Goal: Task Accomplishment & Management: Manage account settings

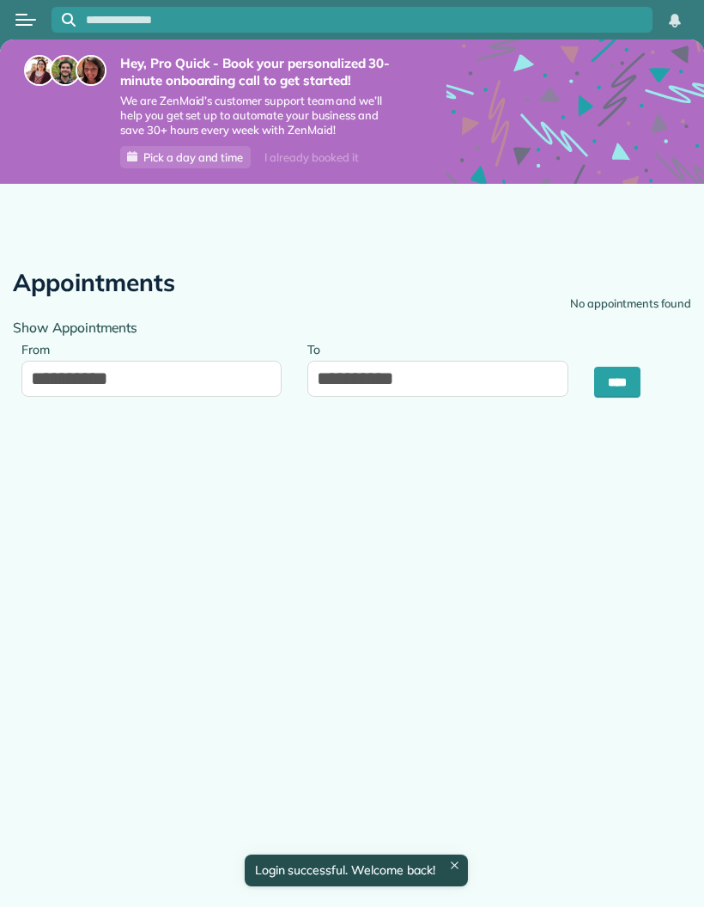
type input "**********"
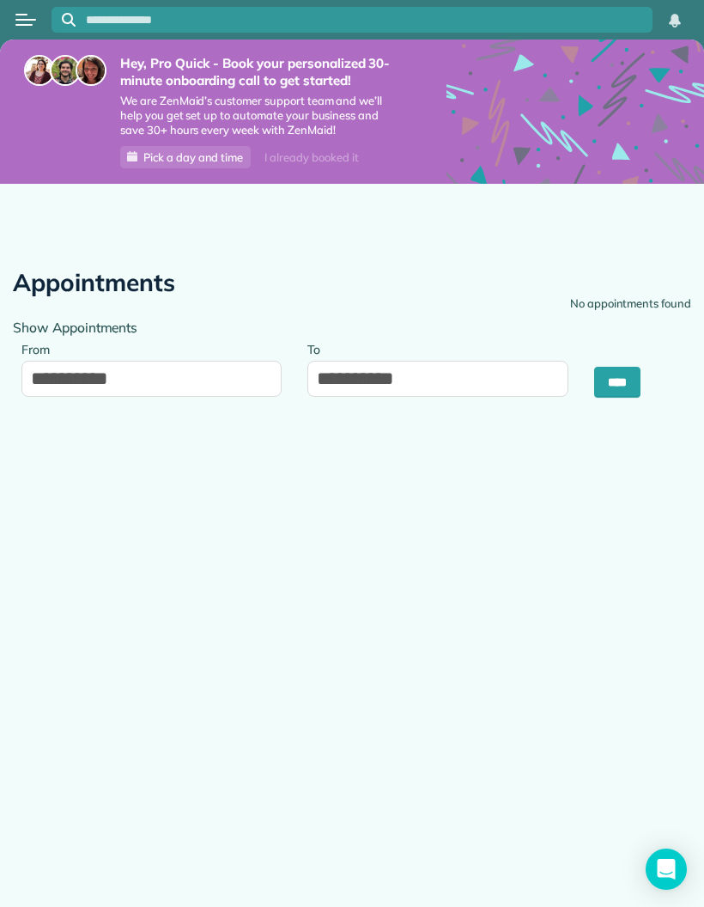
click at [19, 12] on button "Open menu" at bounding box center [25, 19] width 21 height 19
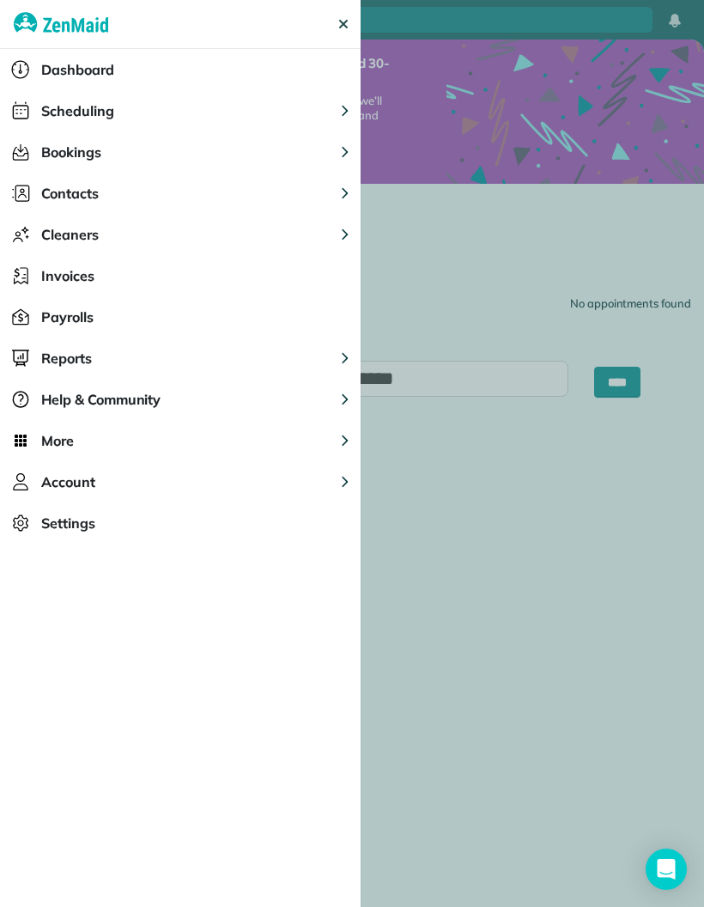
click at [139, 113] on button "Scheduling" at bounding box center [180, 110] width 361 height 41
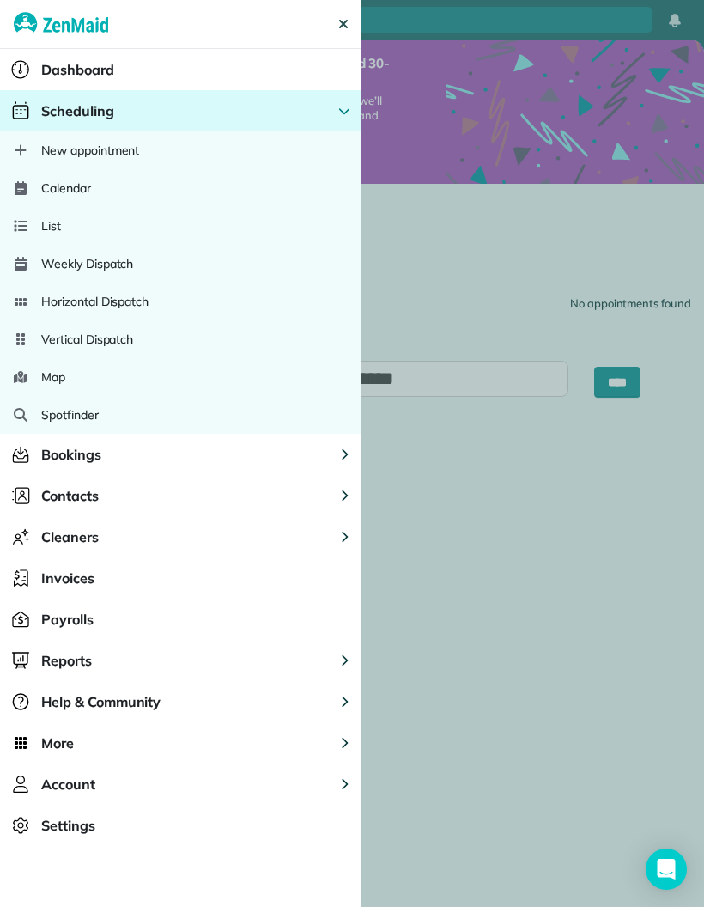
click at [120, 187] on div "Calendar" at bounding box center [180, 188] width 361 height 38
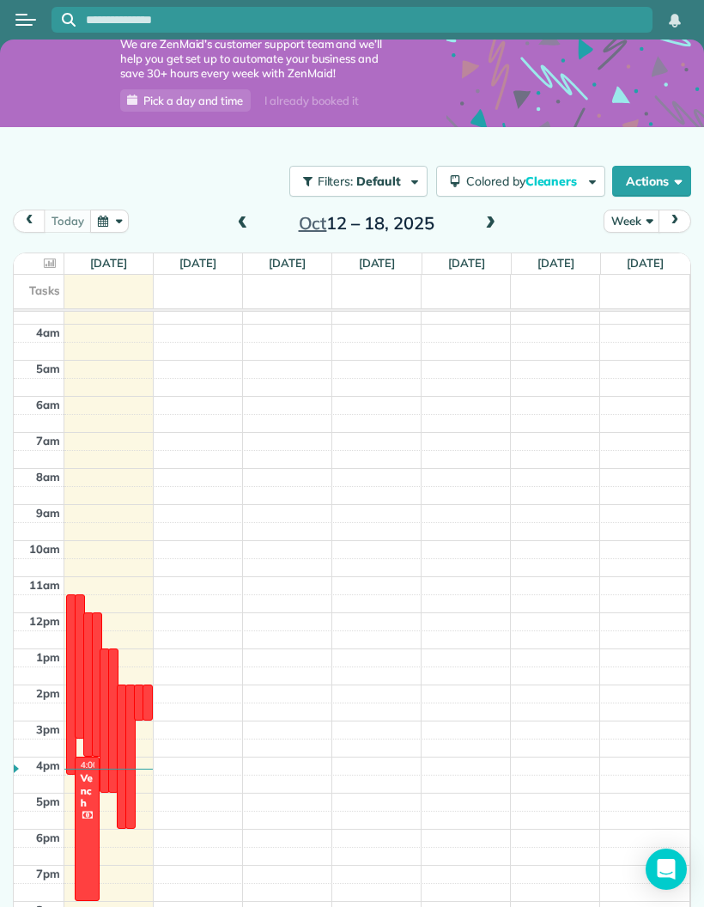
scroll to position [56, 0]
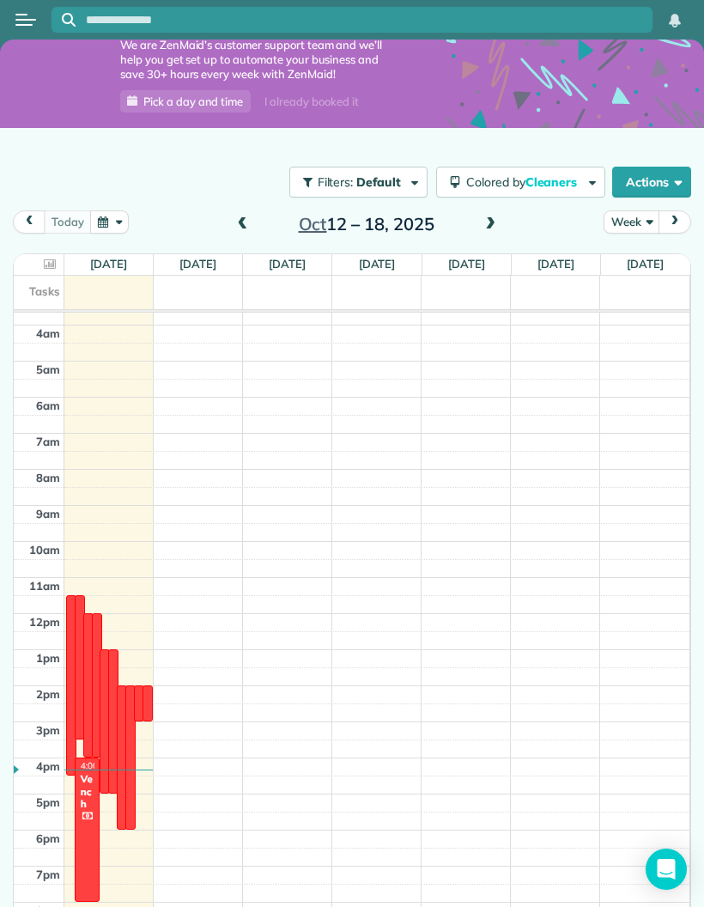
click at [634, 221] on button "Week" at bounding box center [632, 221] width 56 height 23
click at [640, 254] on link "Day" at bounding box center [672, 262] width 136 height 34
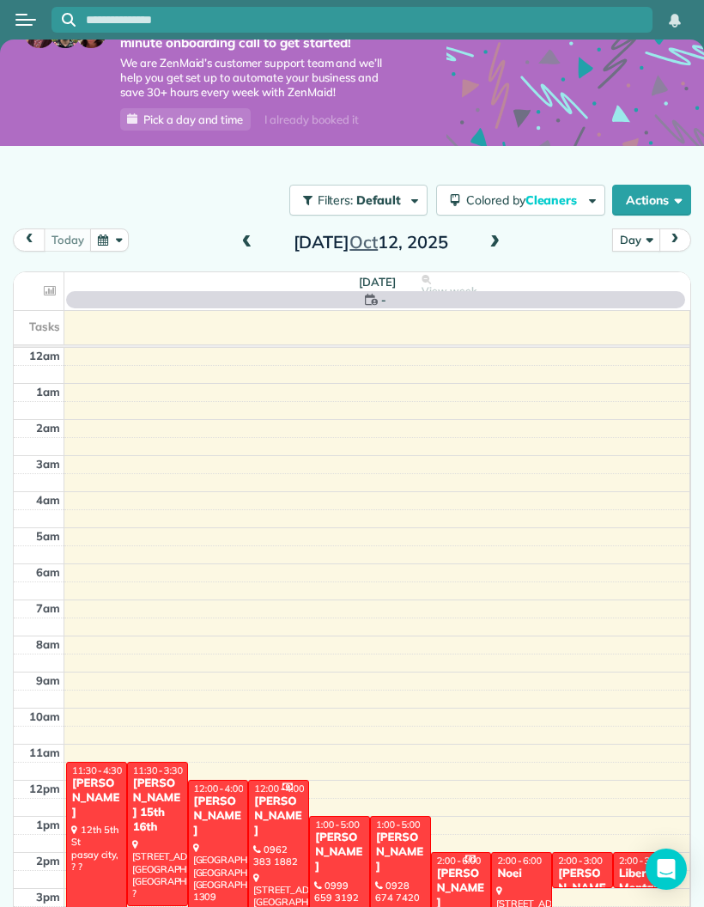
scroll to position [131, 0]
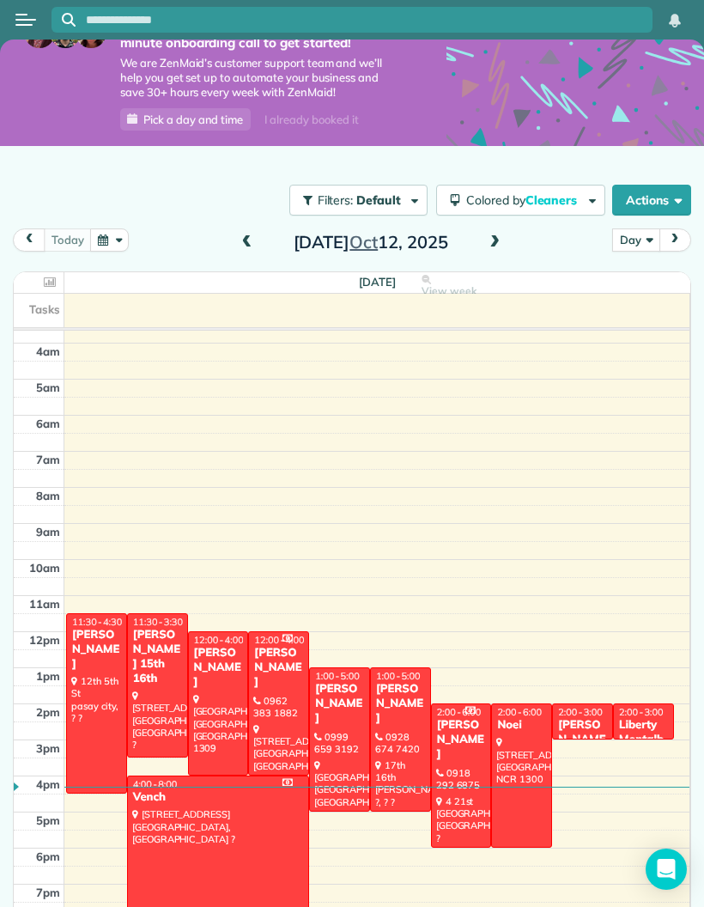
click at [657, 202] on button "Actions" at bounding box center [651, 200] width 79 height 31
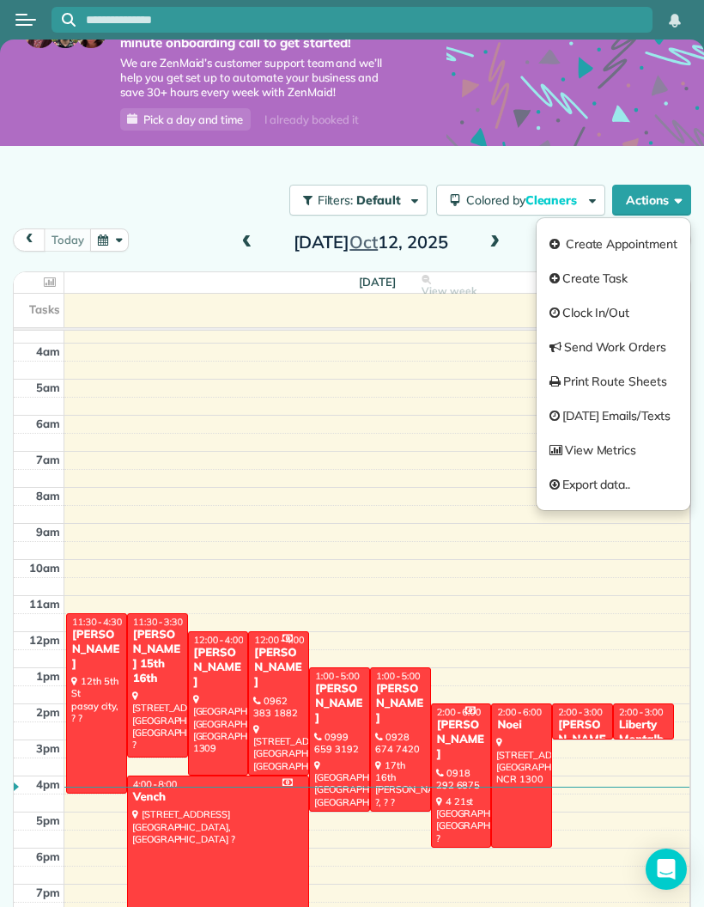
click at [624, 243] on link "Create Appointment" at bounding box center [614, 244] width 154 height 34
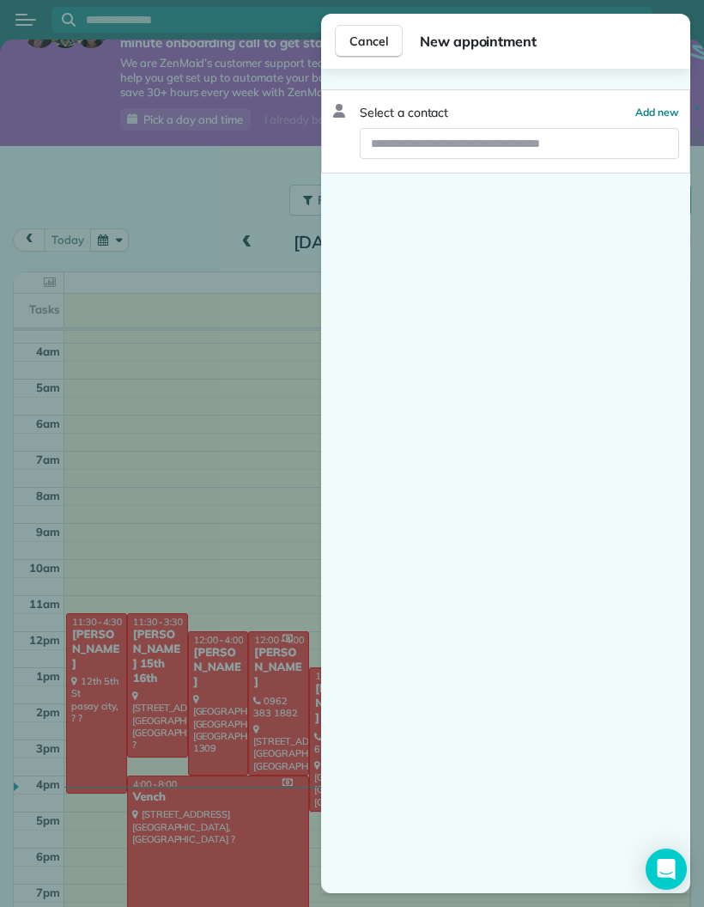
click at [653, 106] on span "Add new" at bounding box center [657, 112] width 44 height 13
click at [663, 110] on span "Add new" at bounding box center [657, 112] width 44 height 13
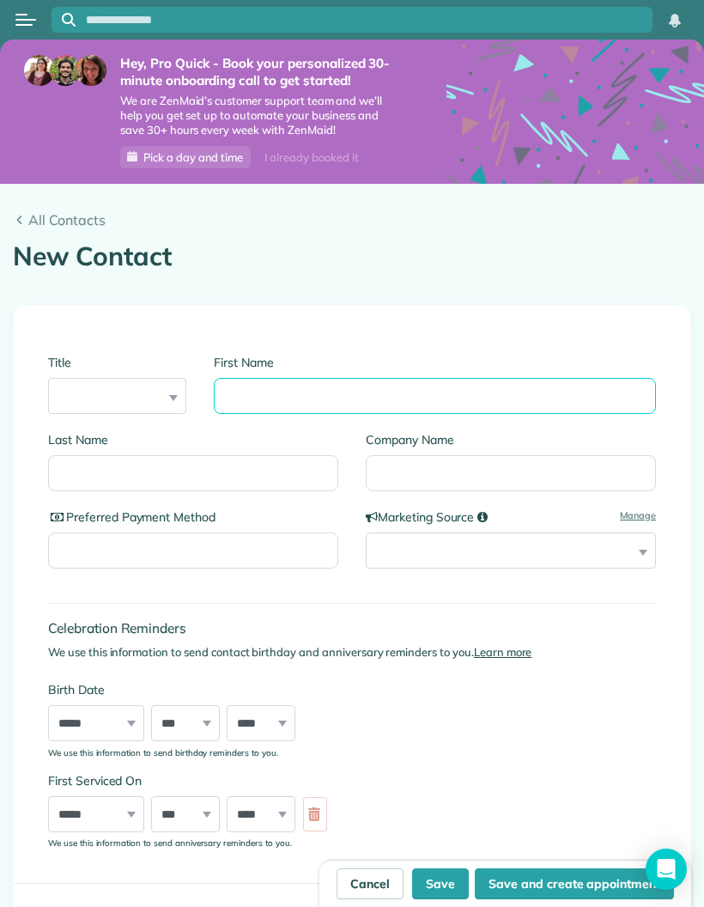
click at [396, 387] on input "First Name" at bounding box center [435, 396] width 442 height 36
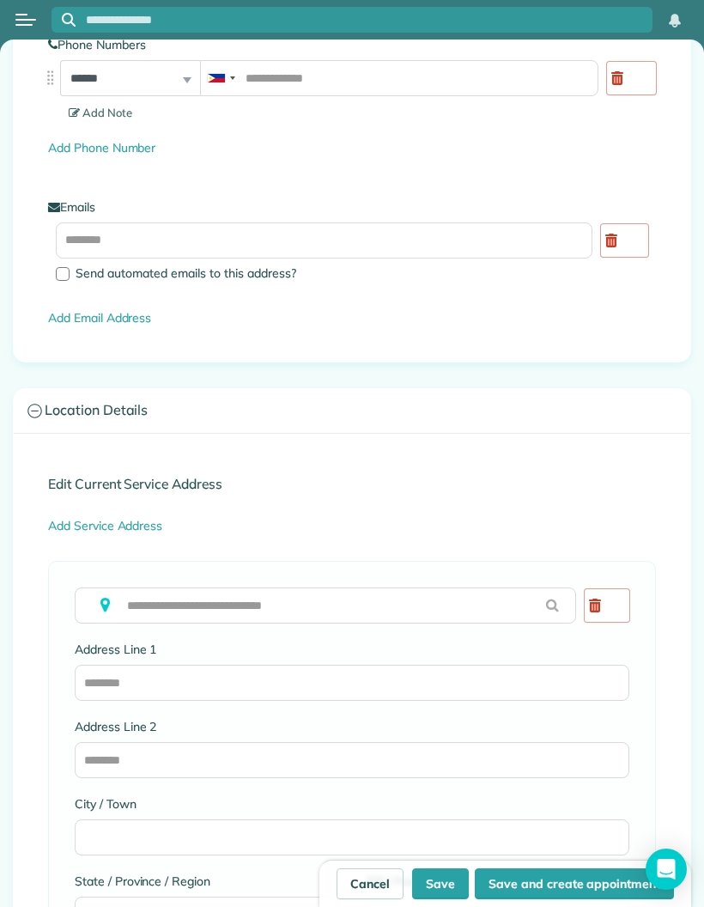
scroll to position [978, 0]
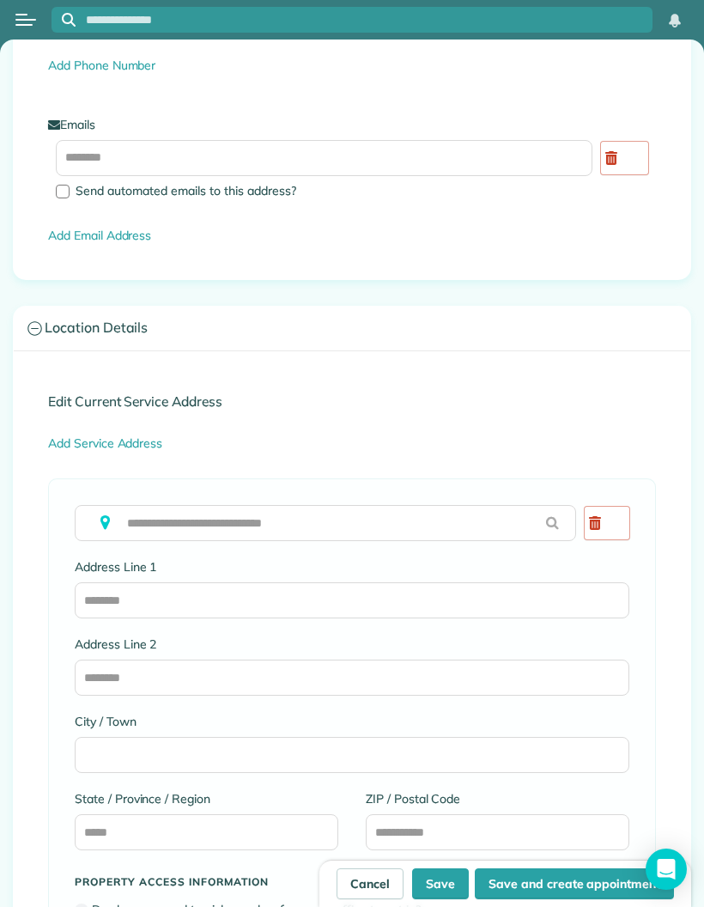
type input "***"
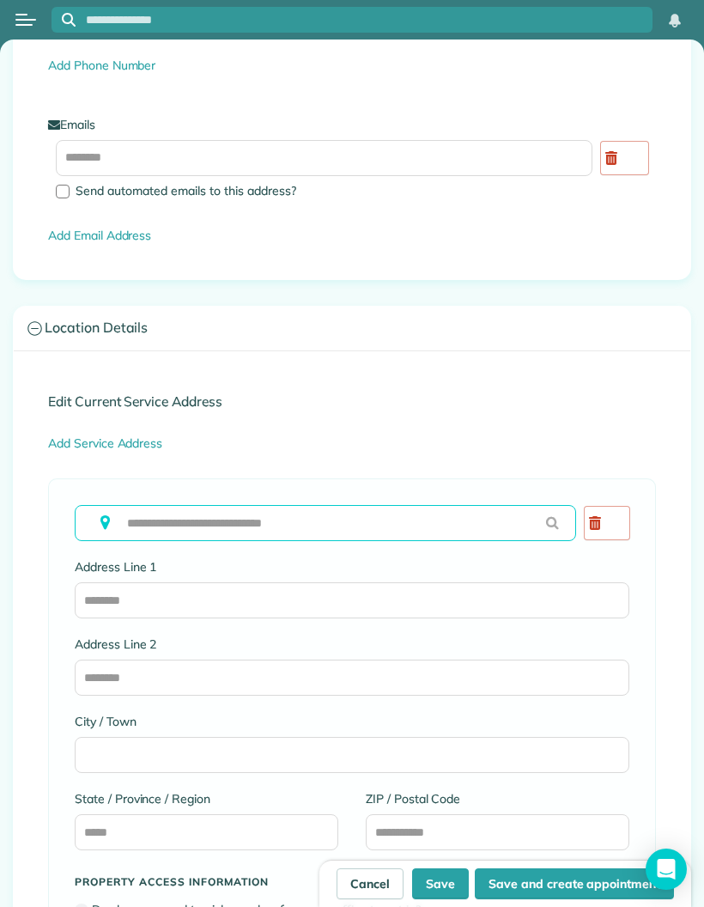
click at [214, 536] on input "text" at bounding box center [325, 523] width 501 height 36
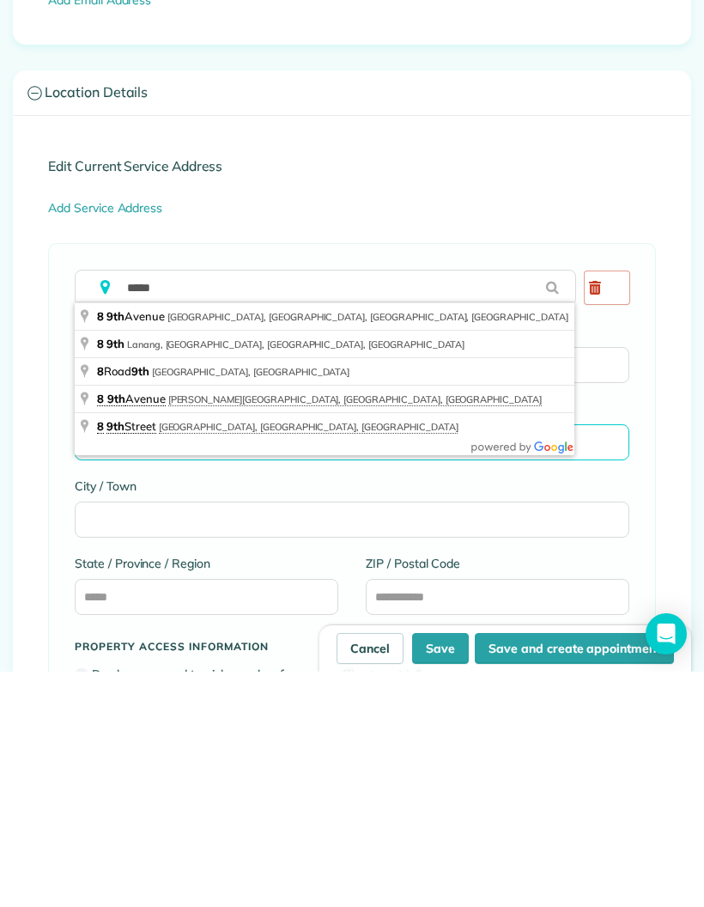
type input "**********"
type input "***"
type input "****"
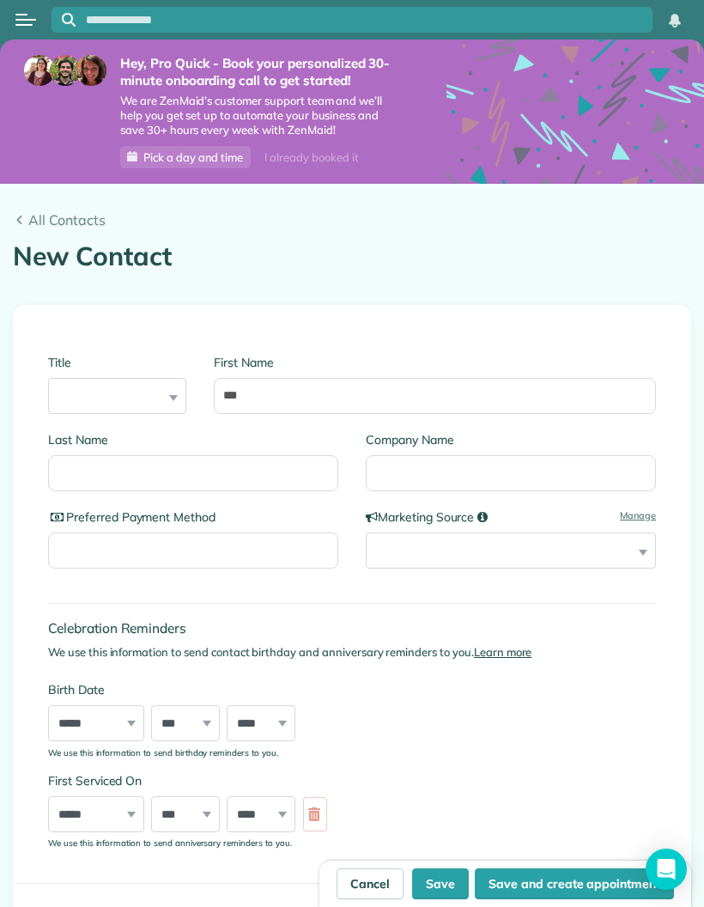
scroll to position [0, 0]
click at [22, 184] on div "All Contacts New Contact Creating a New Contact" at bounding box center [352, 231] width 704 height 95
click at [28, 209] on span "All Contacts" at bounding box center [359, 219] width 663 height 21
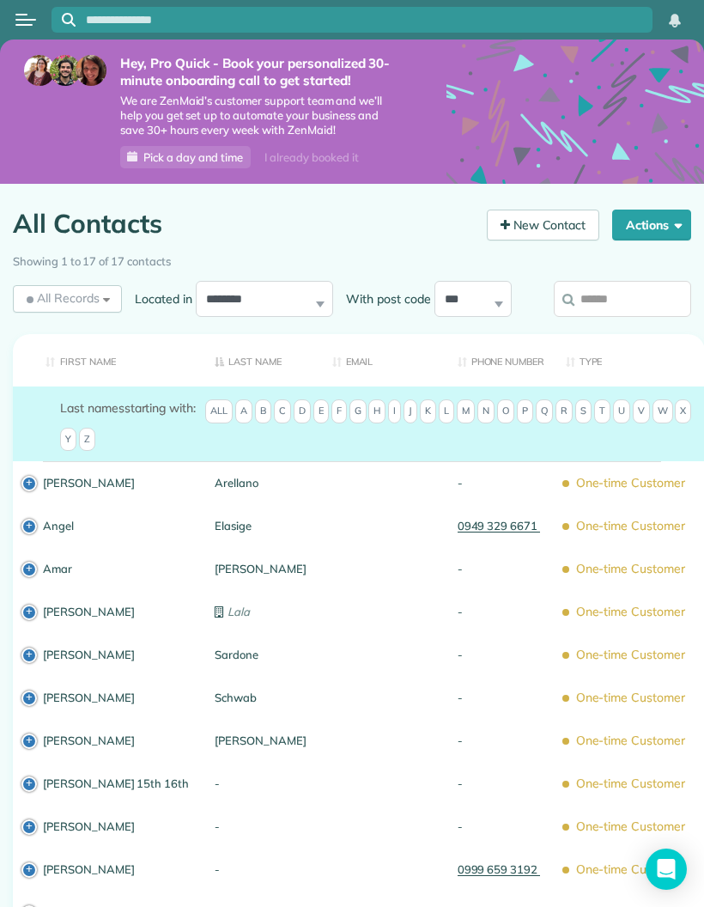
click at [288, 148] on div "I already booked it" at bounding box center [311, 157] width 114 height 21
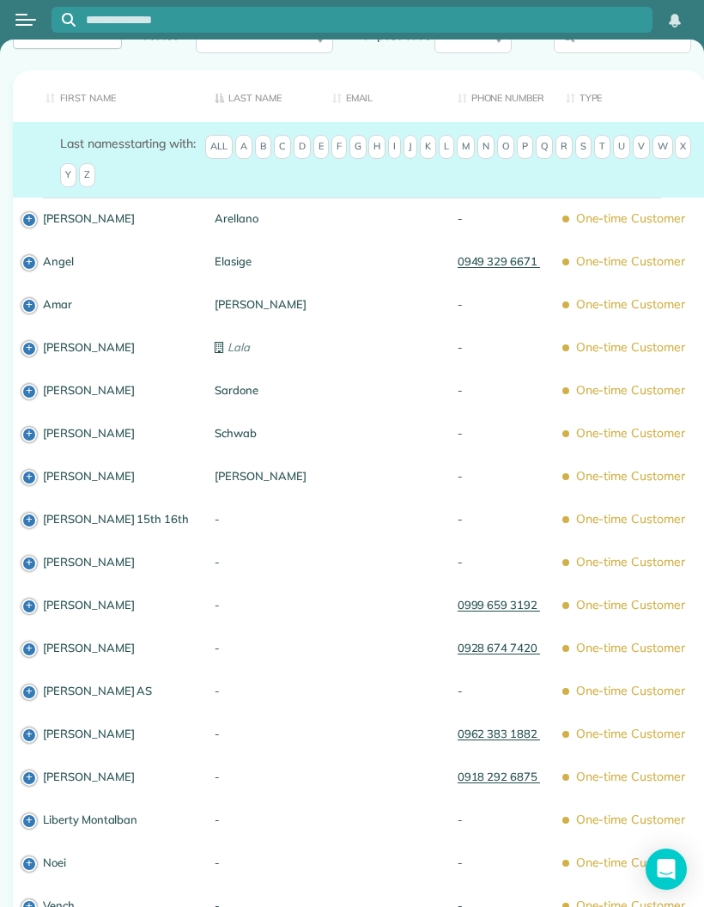
scroll to position [121, 0]
click at [20, 383] on td "Debbie" at bounding box center [107, 389] width 189 height 43
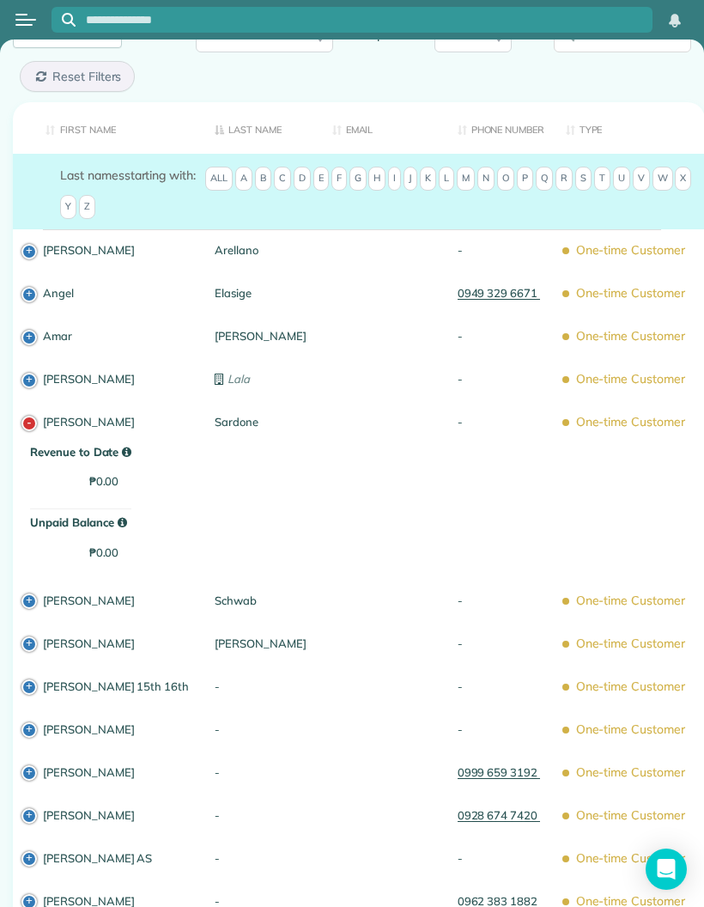
click at [59, 427] on link "Debbie" at bounding box center [116, 422] width 146 height 12
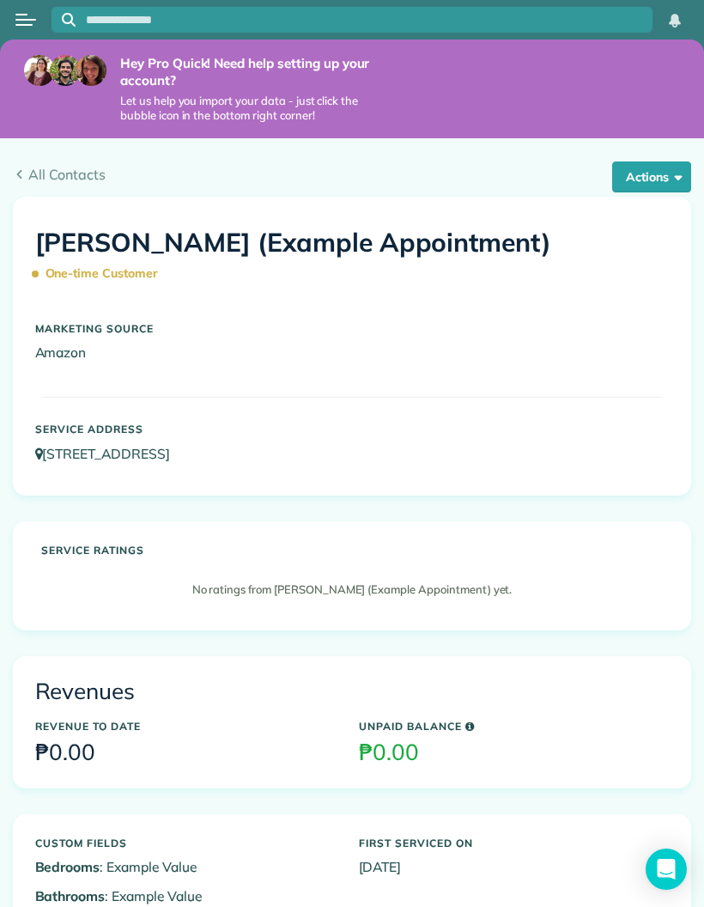
click at [676, 164] on button "Actions" at bounding box center [651, 176] width 79 height 31
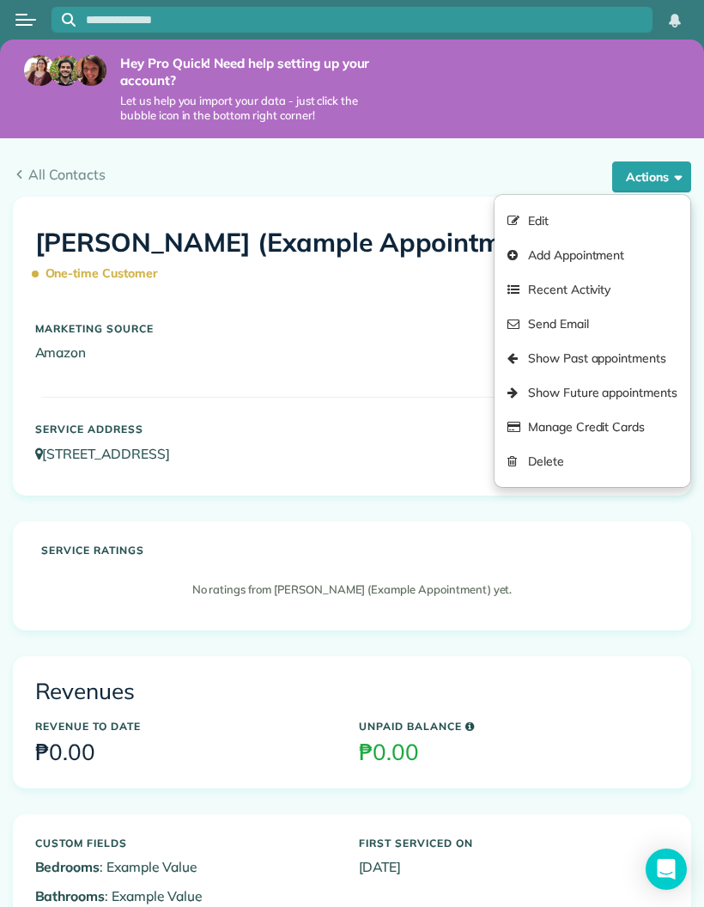
click at [555, 471] on link "Delete" at bounding box center [592, 461] width 196 height 34
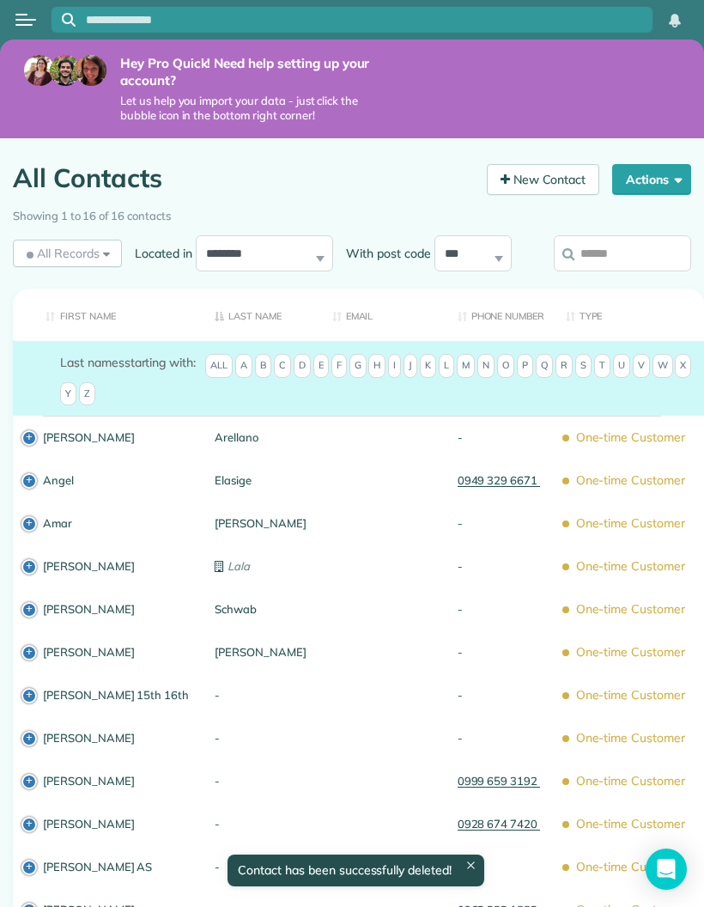
click at [506, 434] on div "-" at bounding box center [499, 437] width 108 height 43
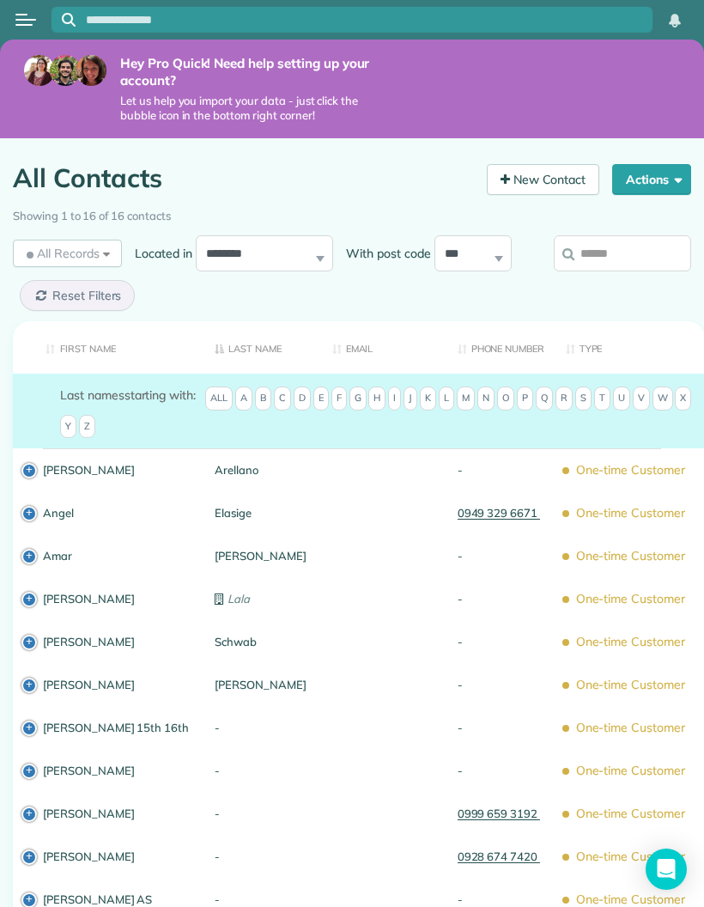
click at [39, 476] on div "[PERSON_NAME]" at bounding box center [116, 469] width 172 height 43
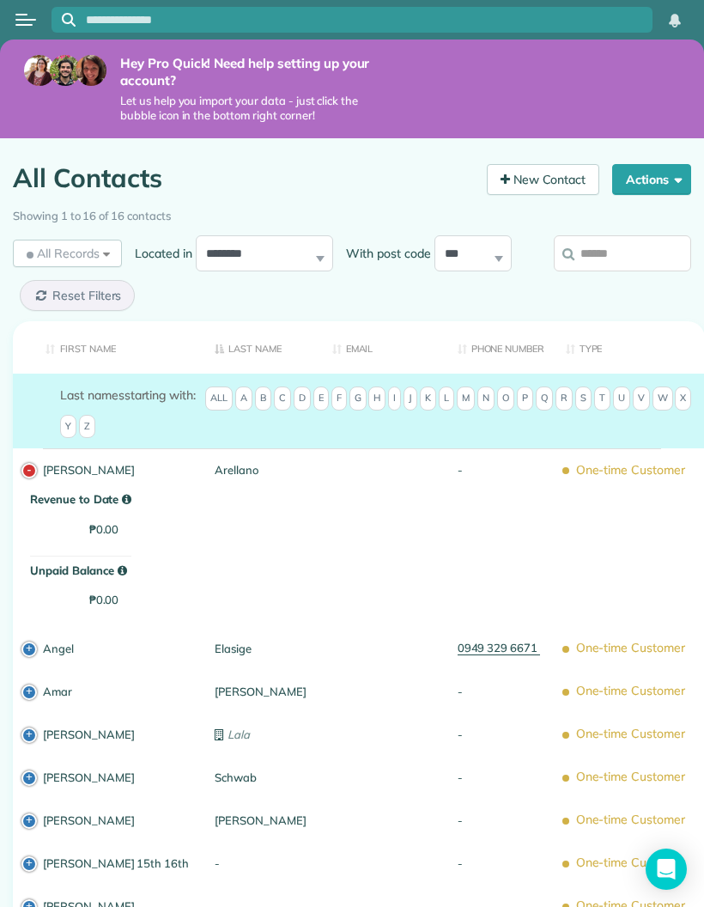
click at [30, 476] on div "[PERSON_NAME]" at bounding box center [116, 469] width 172 height 43
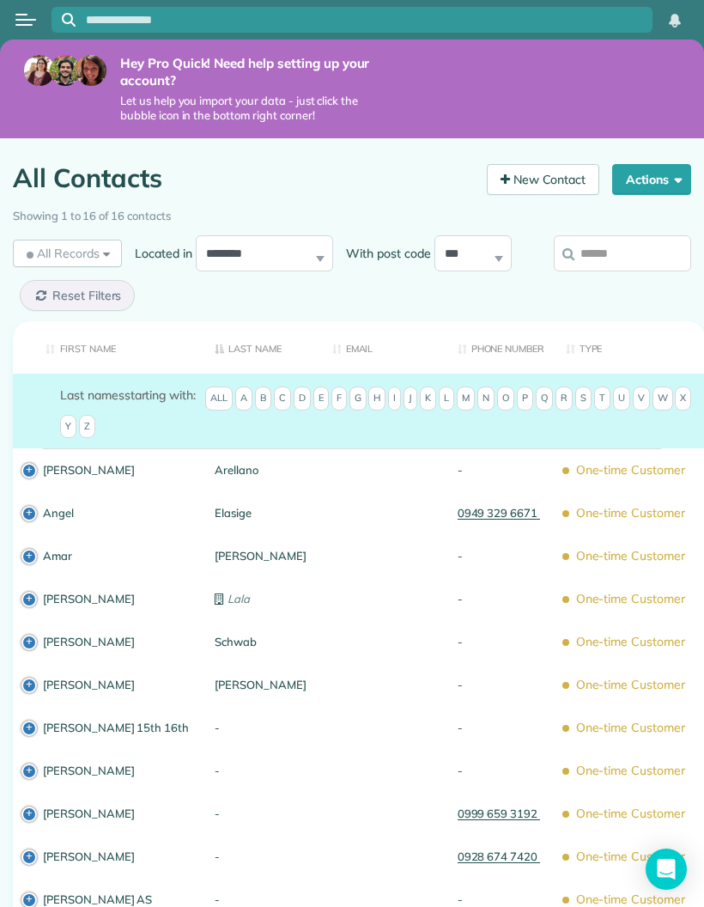
scroll to position [3, 0]
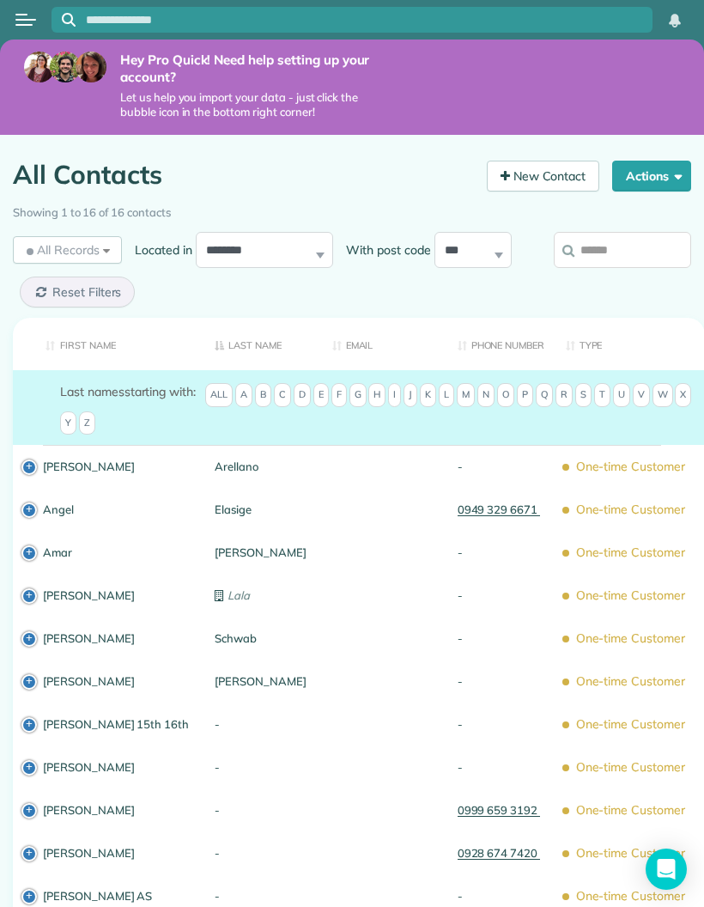
click at [88, 447] on div "[PERSON_NAME]" at bounding box center [116, 466] width 172 height 43
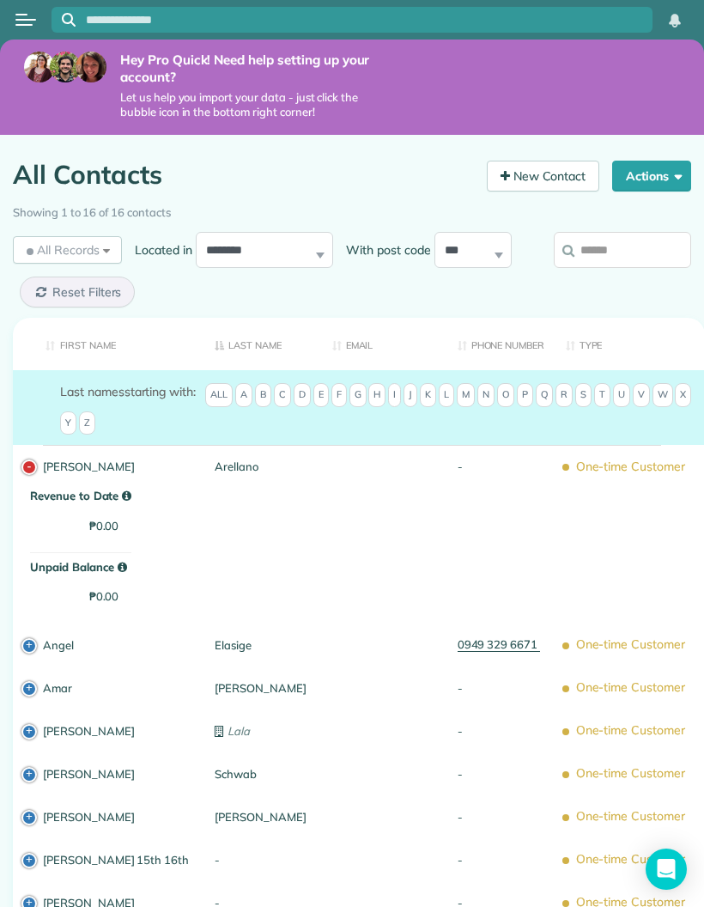
click at [83, 496] on span "Revenue to Date" at bounding box center [80, 496] width 101 height 16
click at [58, 639] on link "Angel" at bounding box center [116, 645] width 146 height 12
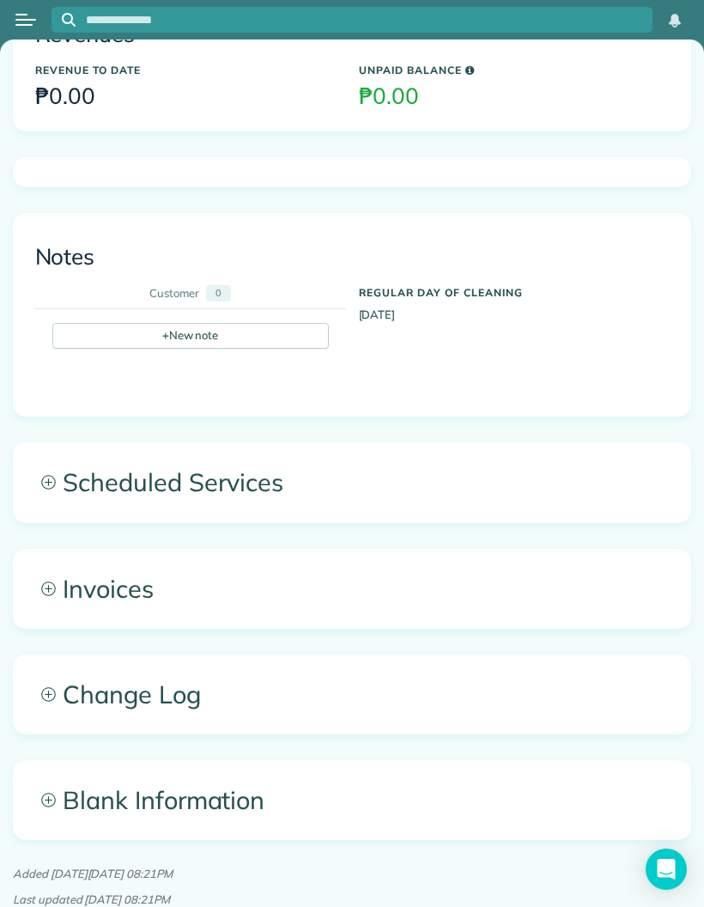
scroll to position [618, 0]
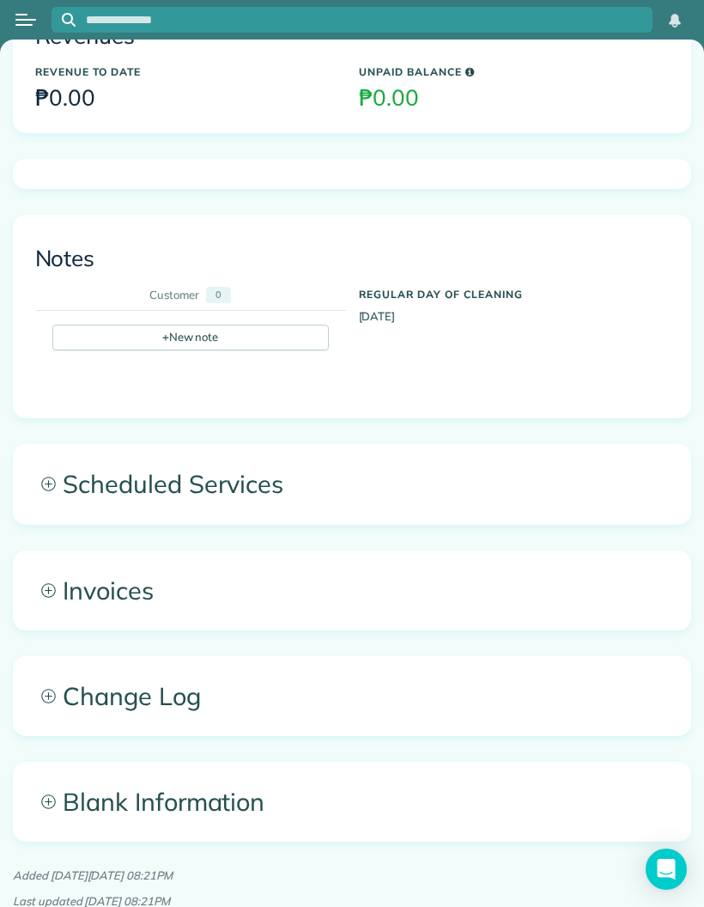
click at [85, 464] on span "Scheduled Services" at bounding box center [352, 484] width 676 height 78
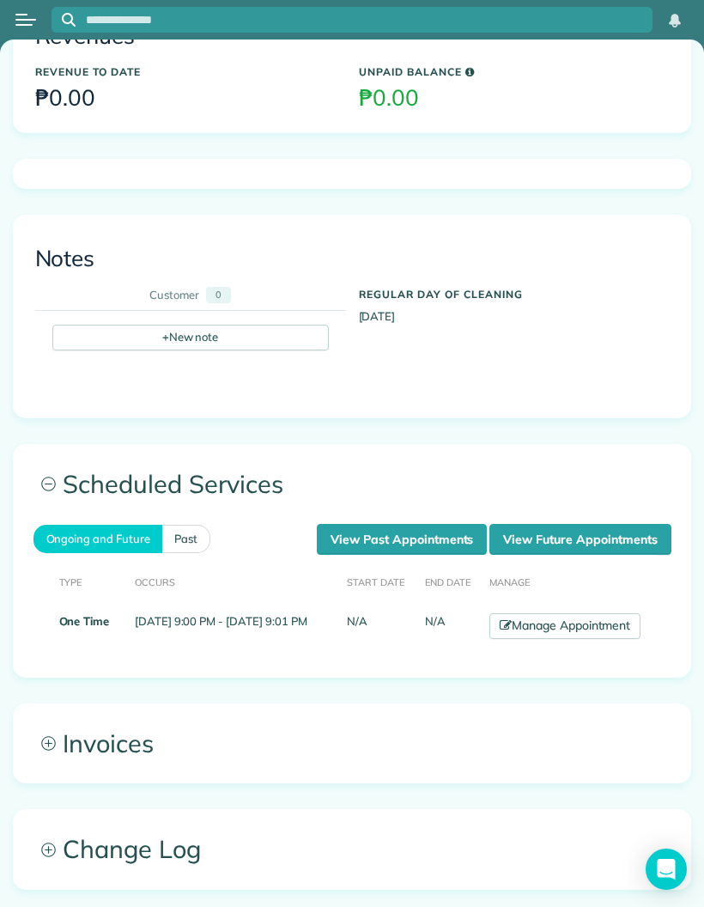
click at [549, 639] on link "Manage Appointment" at bounding box center [564, 626] width 151 height 26
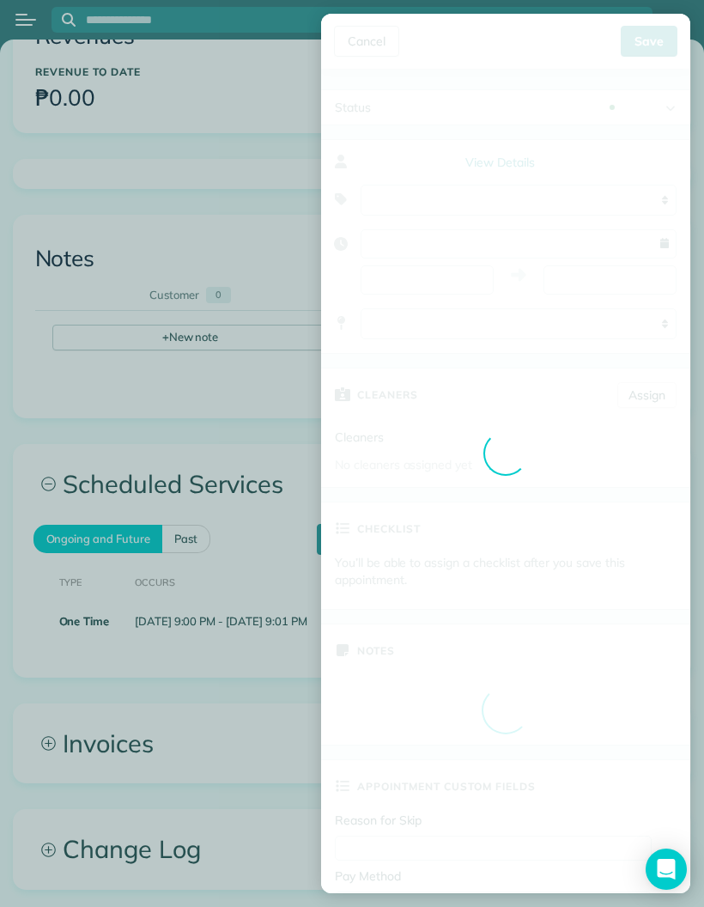
type input "**********"
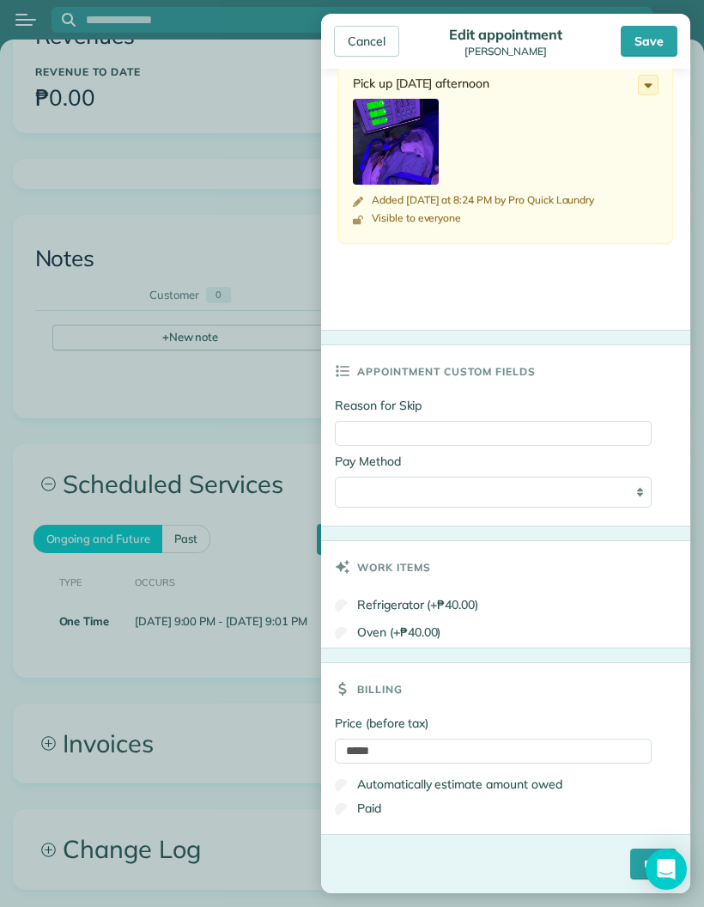
scroll to position [702, 0]
click at [659, 36] on div "Save" at bounding box center [649, 41] width 57 height 31
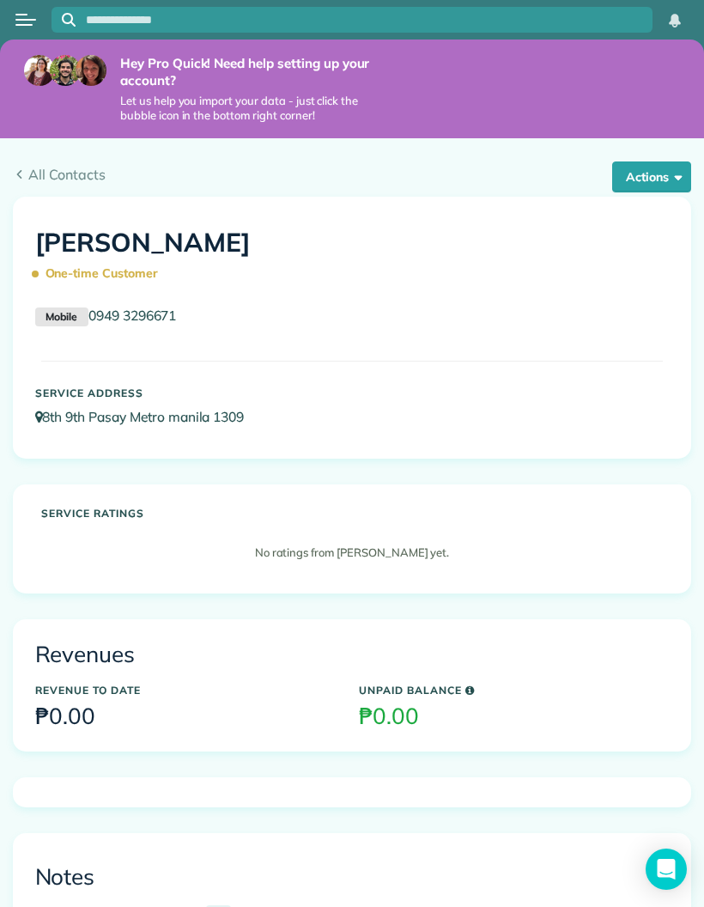
click at [34, 164] on span "All Contacts" at bounding box center [359, 174] width 663 height 21
